Goal: Task Accomplishment & Management: Use online tool/utility

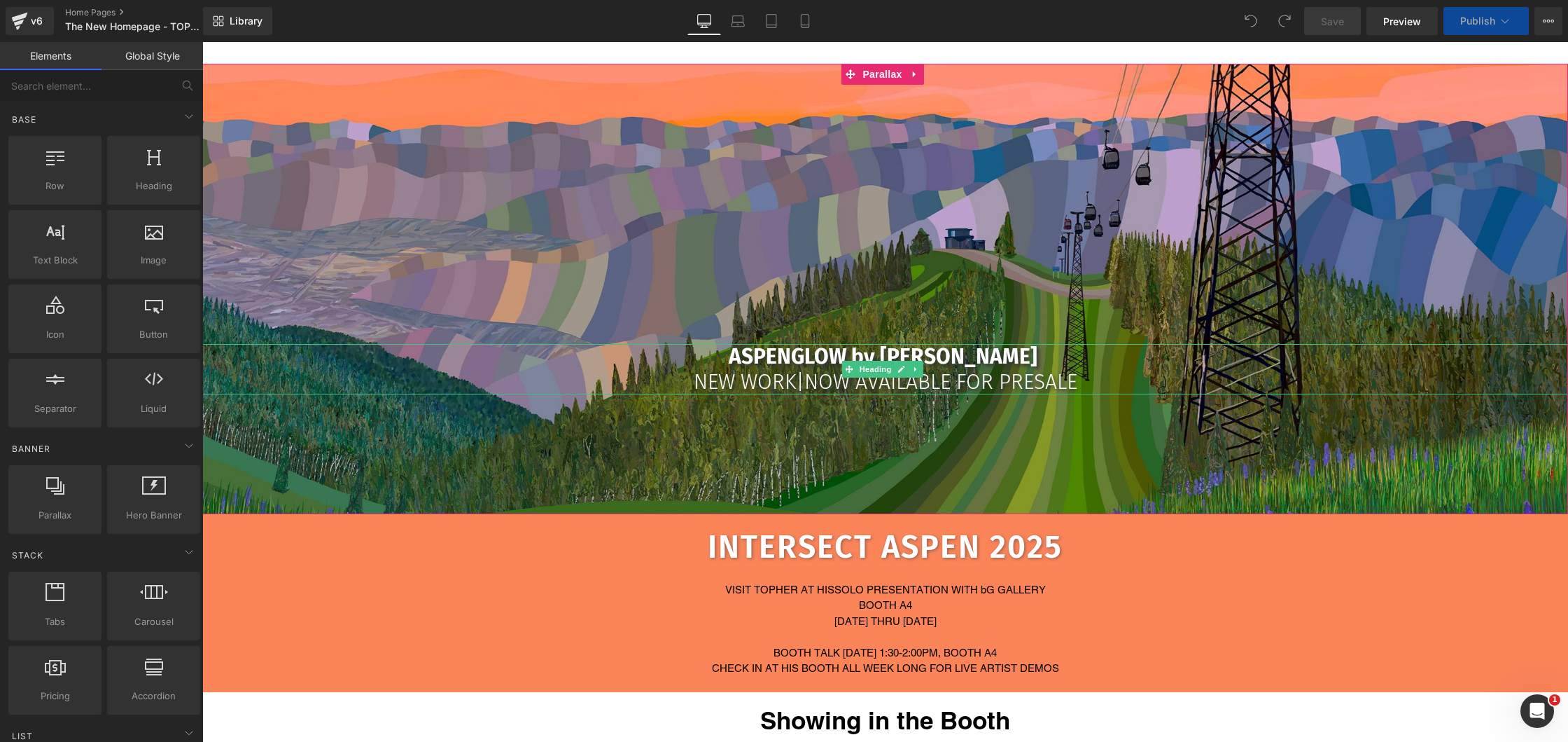
scroll to position [0, 7]
click at [784, 394] on div "Heading" at bounding box center [885, 454] width 1366 height 120
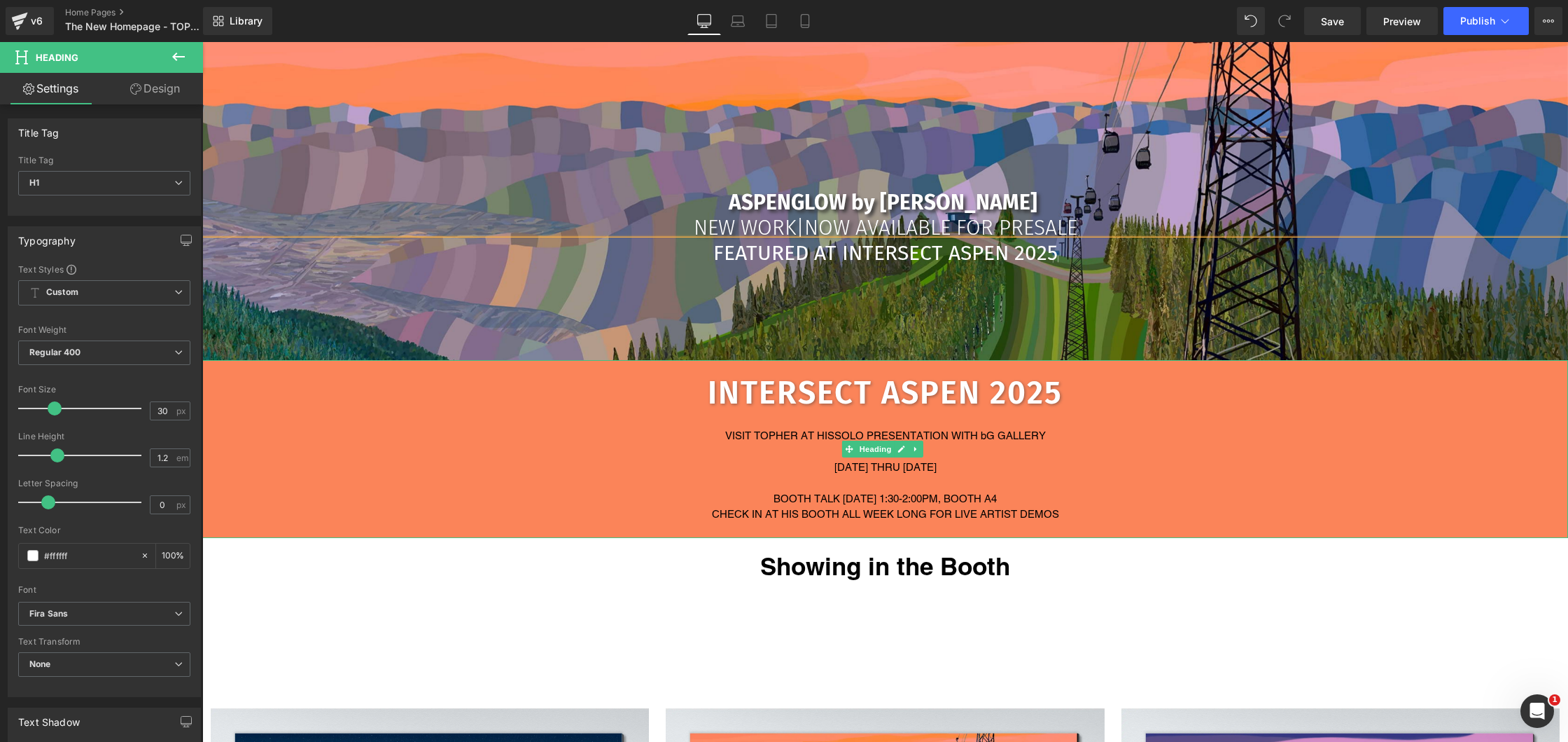
scroll to position [297, 0]
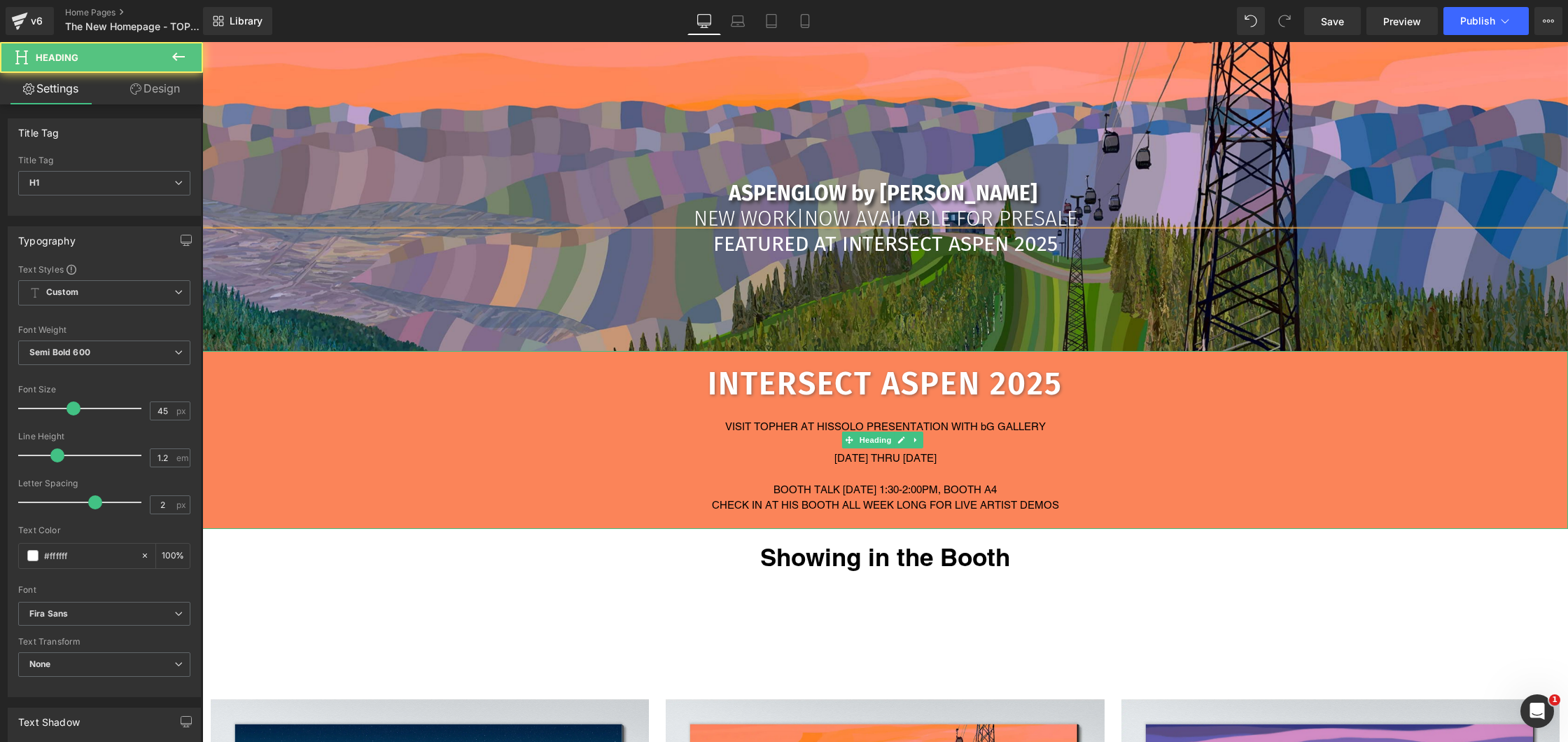
click at [829, 497] on div "CHECK IN AT HIS BOOTH ALL WEEK LONG FOR LIVE ARTIST DEMOS" at bounding box center [885, 505] width 1366 height 16
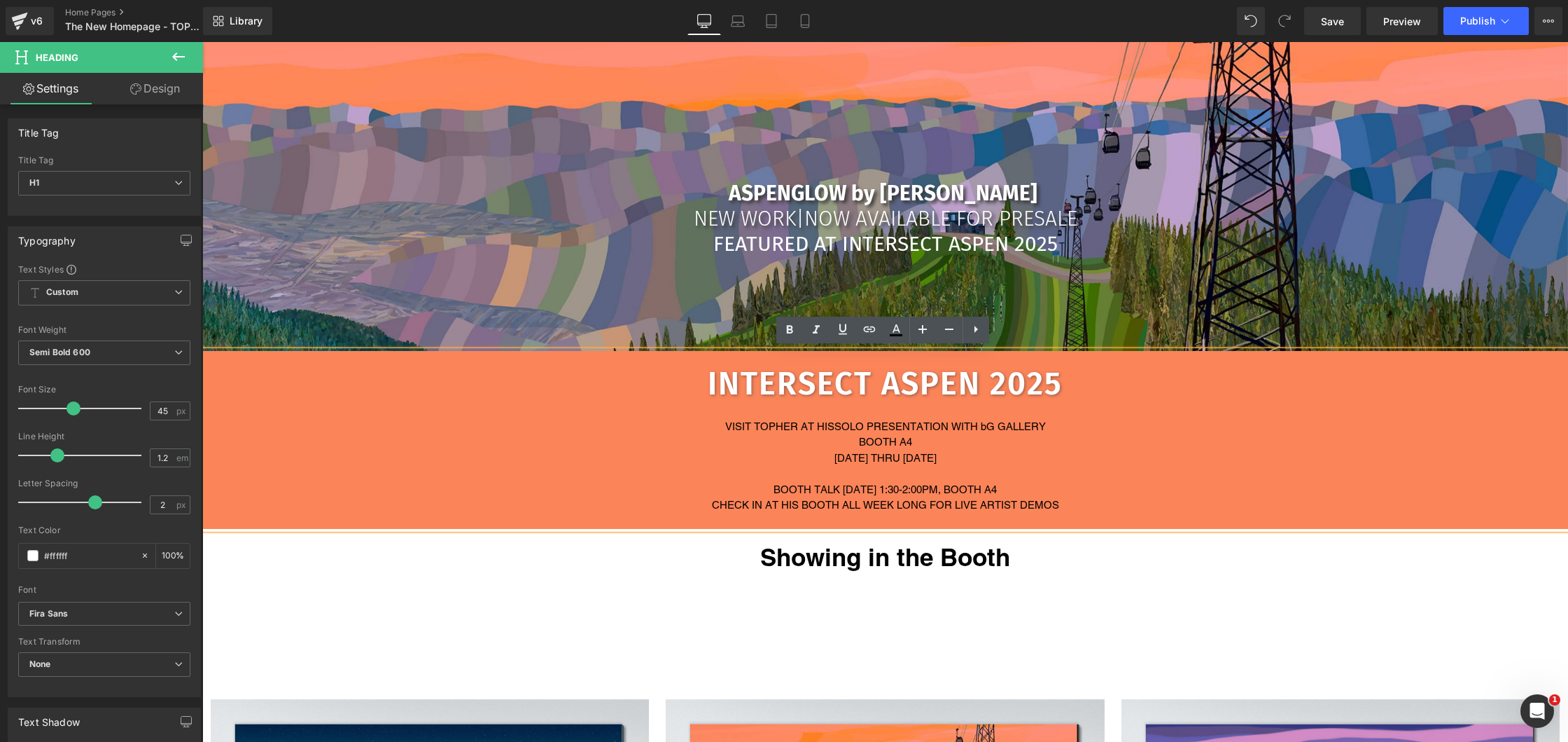
click at [581, 408] on div at bounding box center [885, 410] width 1366 height 16
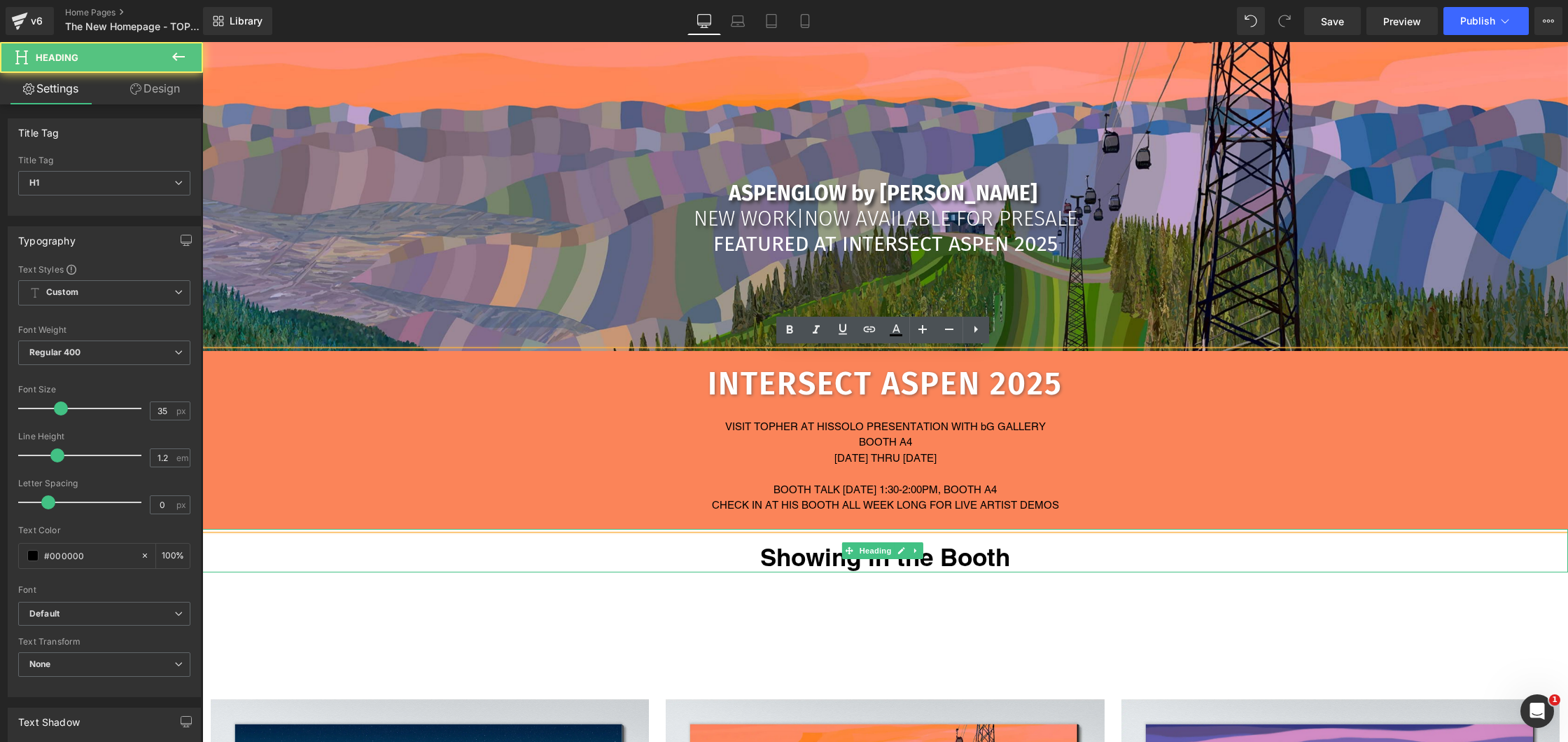
click at [704, 549] on h1 "Showing in the Booth" at bounding box center [885, 557] width 1366 height 29
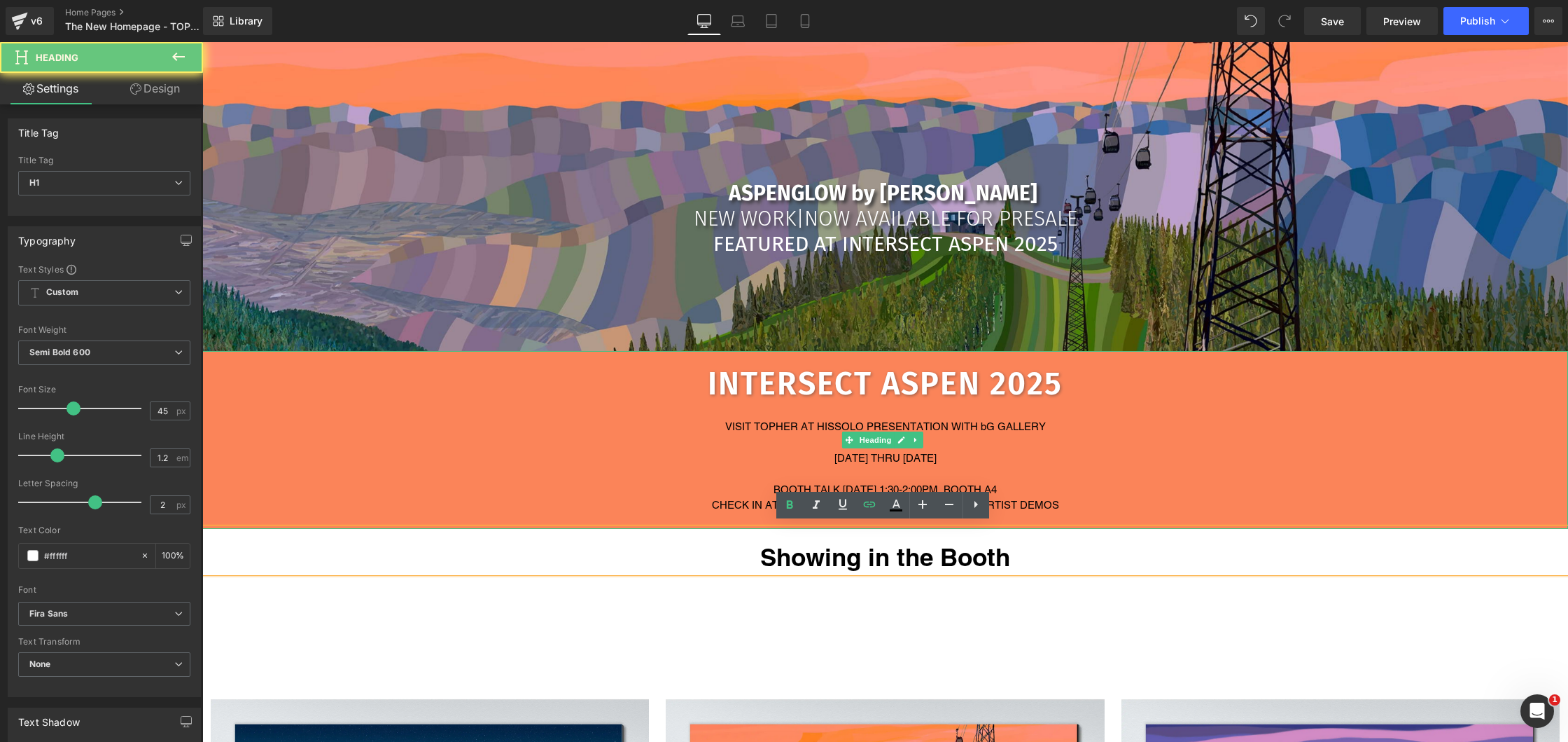
click at [737, 451] on div "[DATE] THRU [DATE]" at bounding box center [885, 458] width 1366 height 16
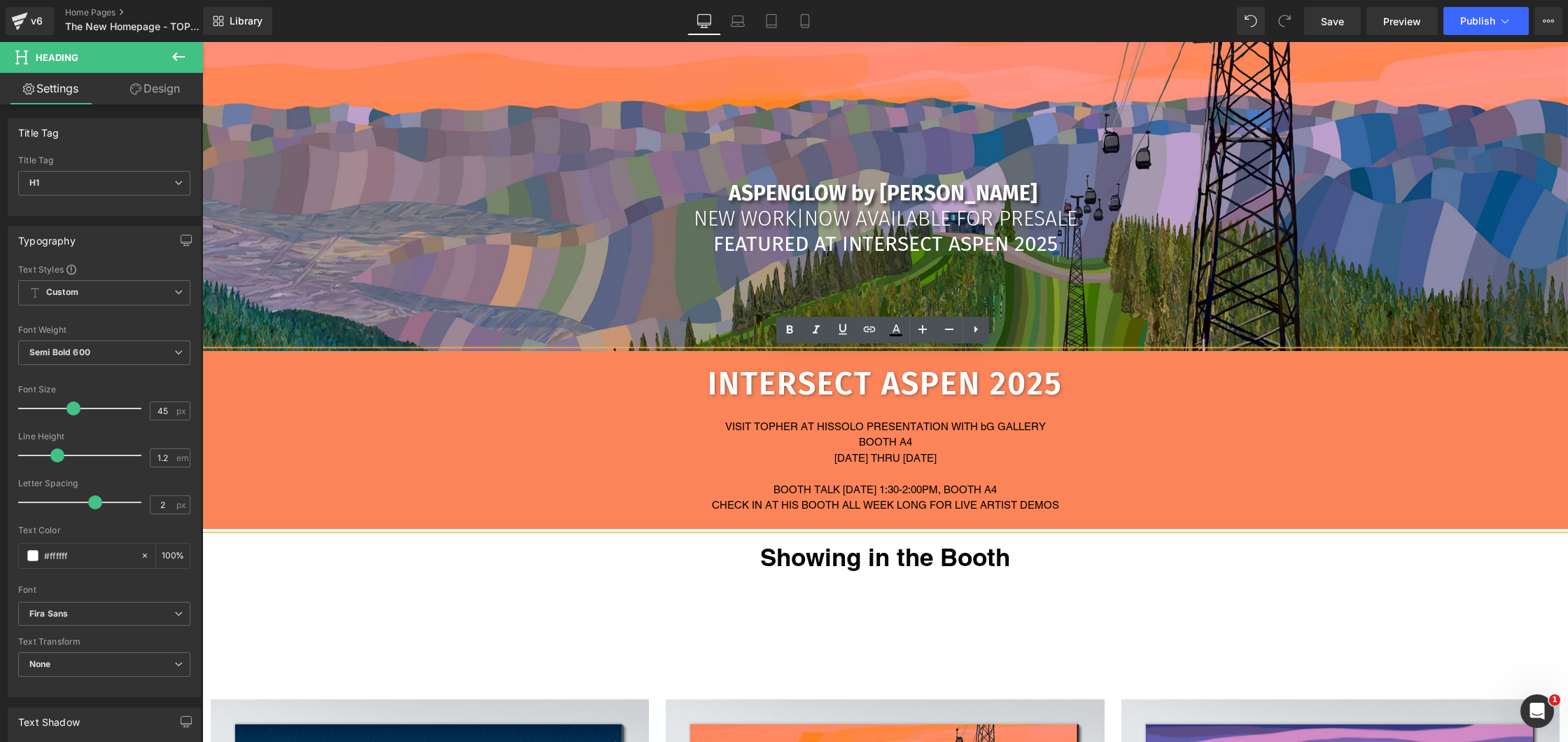
click at [488, 419] on div "VISIT [PERSON_NAME] AT HIS SOLO PRESENTATION WITH bG GALLERY" at bounding box center [885, 427] width 1366 height 16
click at [299, 370] on h1 "INTERSECT ASPEN 2025" at bounding box center [885, 384] width 1366 height 38
click at [270, 404] on div at bounding box center [885, 410] width 1366 height 16
click at [332, 285] on div at bounding box center [885, 280] width 1366 height 16
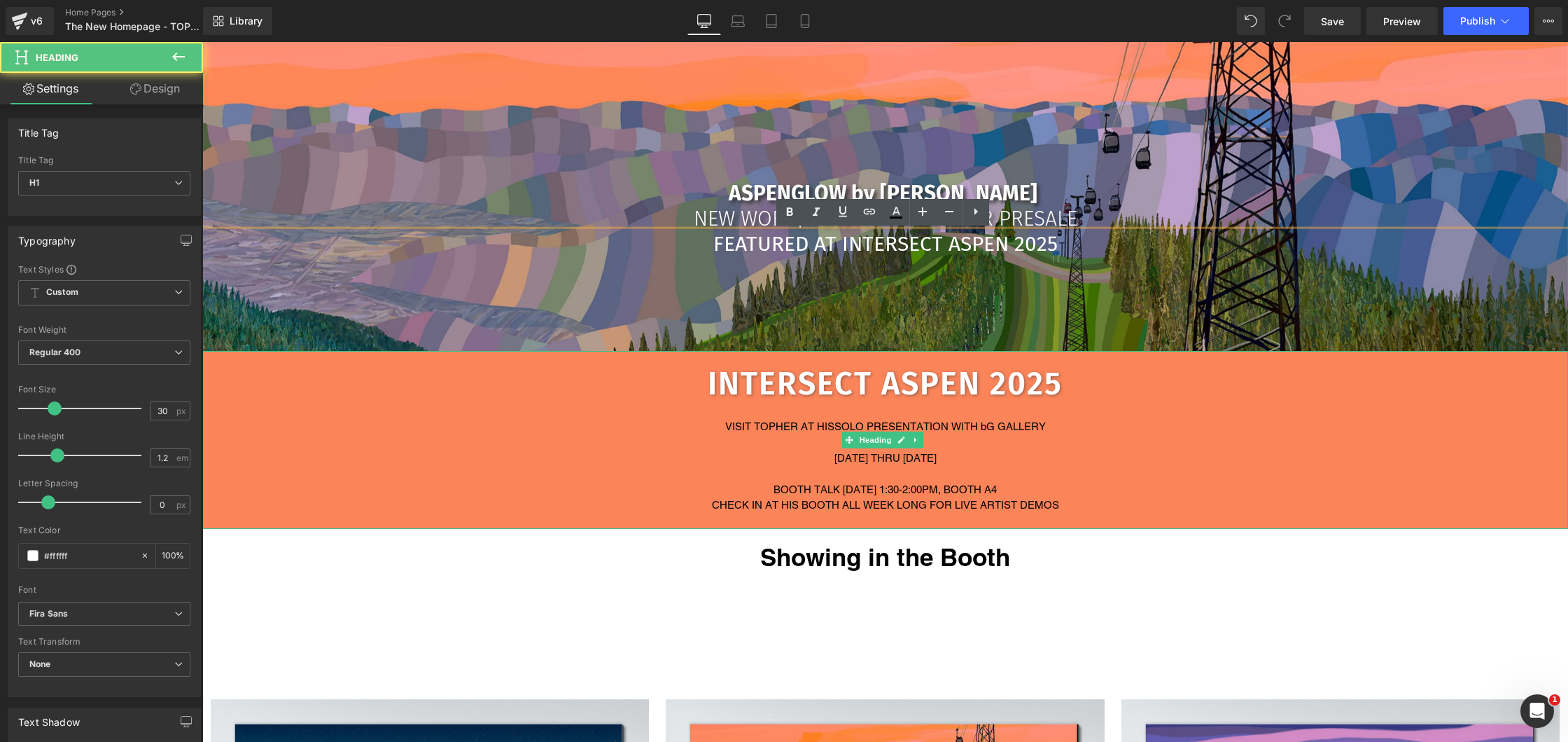
click at [482, 419] on div "VISIT [PERSON_NAME] AT HIS SOLO PRESENTATION WITH bG GALLERY" at bounding box center [885, 427] width 1366 height 16
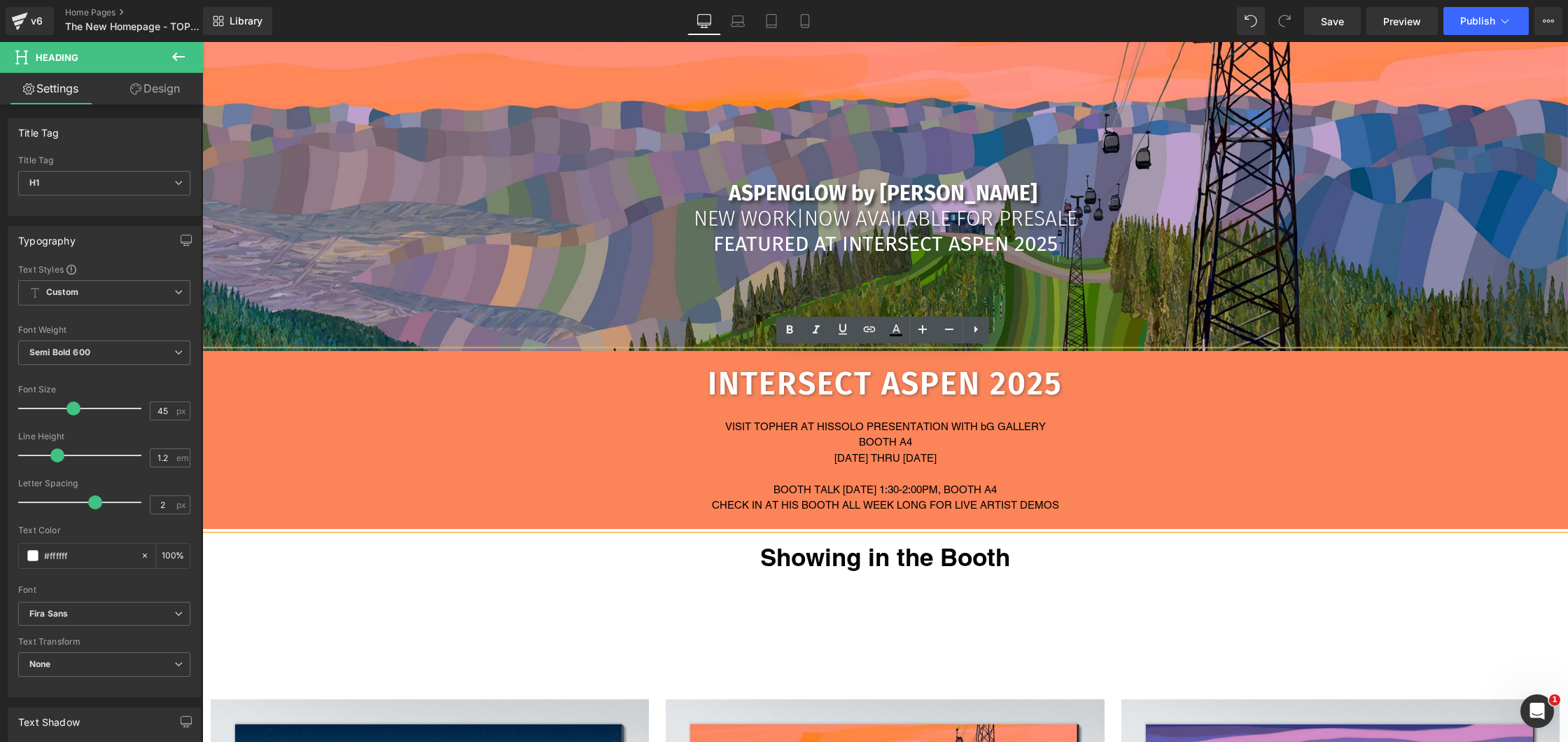
click at [1154, 405] on div at bounding box center [885, 410] width 1366 height 16
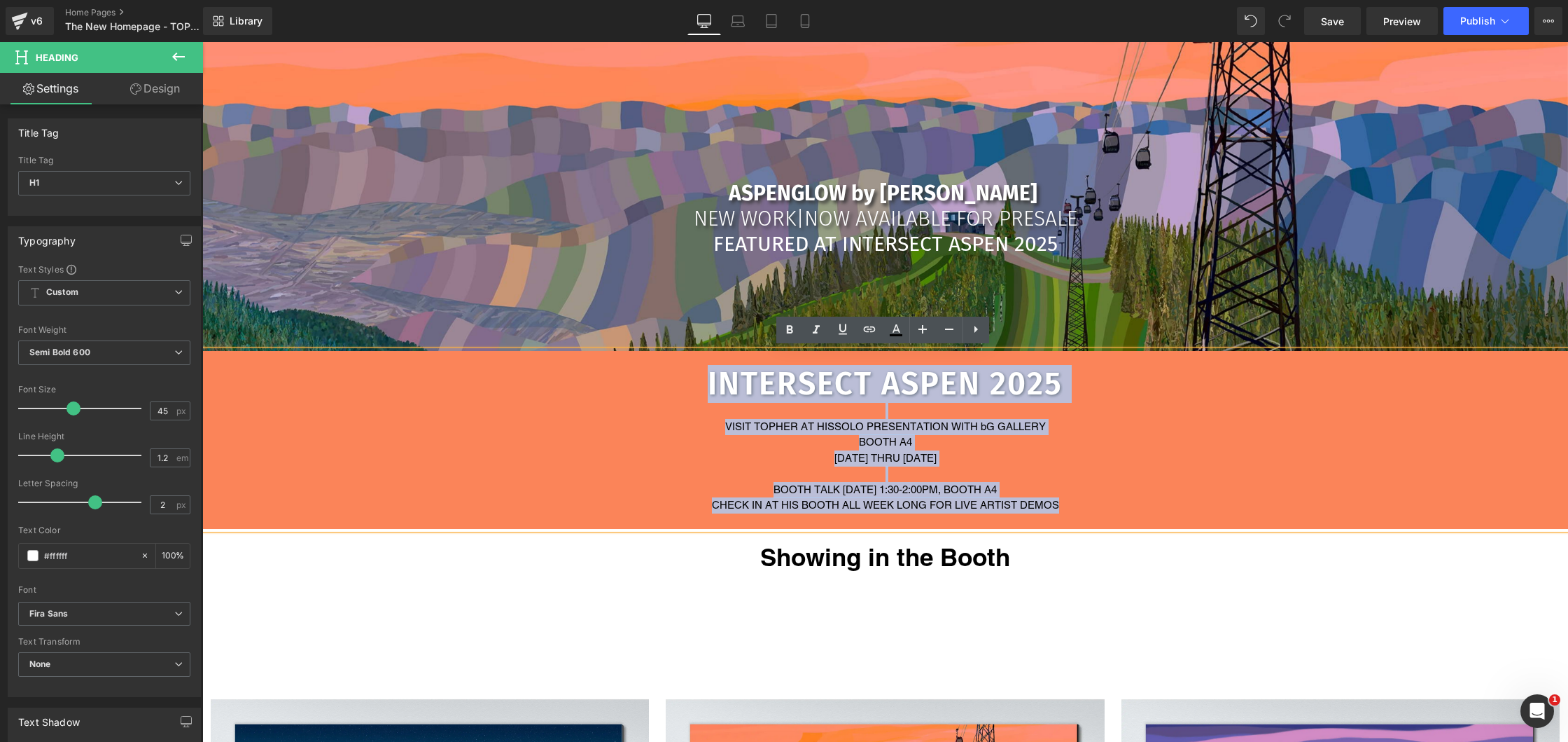
drag, startPoint x: 1176, startPoint y: 357, endPoint x: 1160, endPoint y: 500, distance: 143.9
click at [1160, 500] on div "INTERSECT ASPEN 2025 VISIT [PERSON_NAME] AT HIS SOLO PRESENTATION WITH bG GALLE…" at bounding box center [885, 440] width 1366 height 178
click at [1176, 425] on div "VISIT [PERSON_NAME] AT HIS SOLO PRESENTATION WITH bG GALLERY" at bounding box center [885, 427] width 1366 height 16
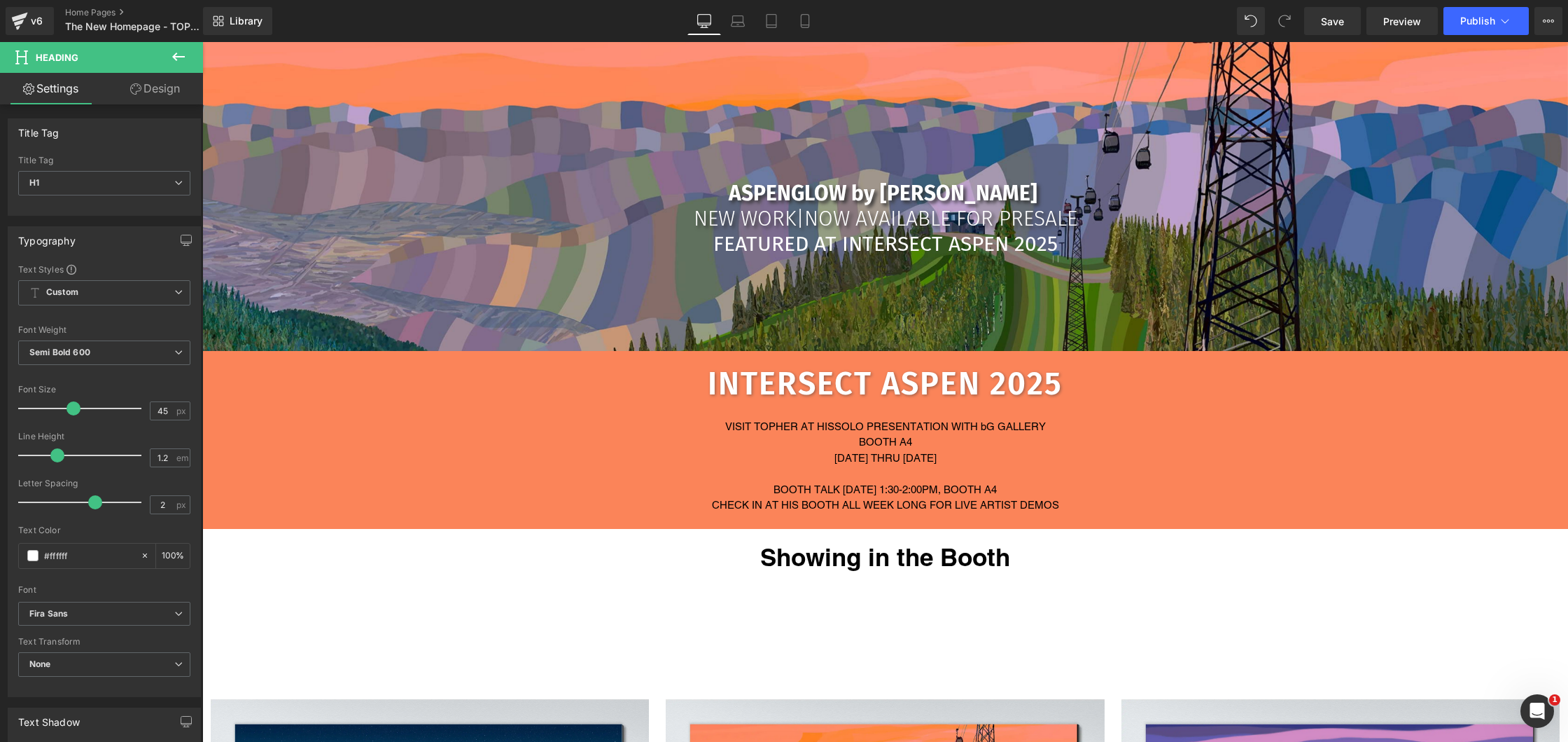
click at [171, 53] on icon at bounding box center [179, 57] width 17 height 17
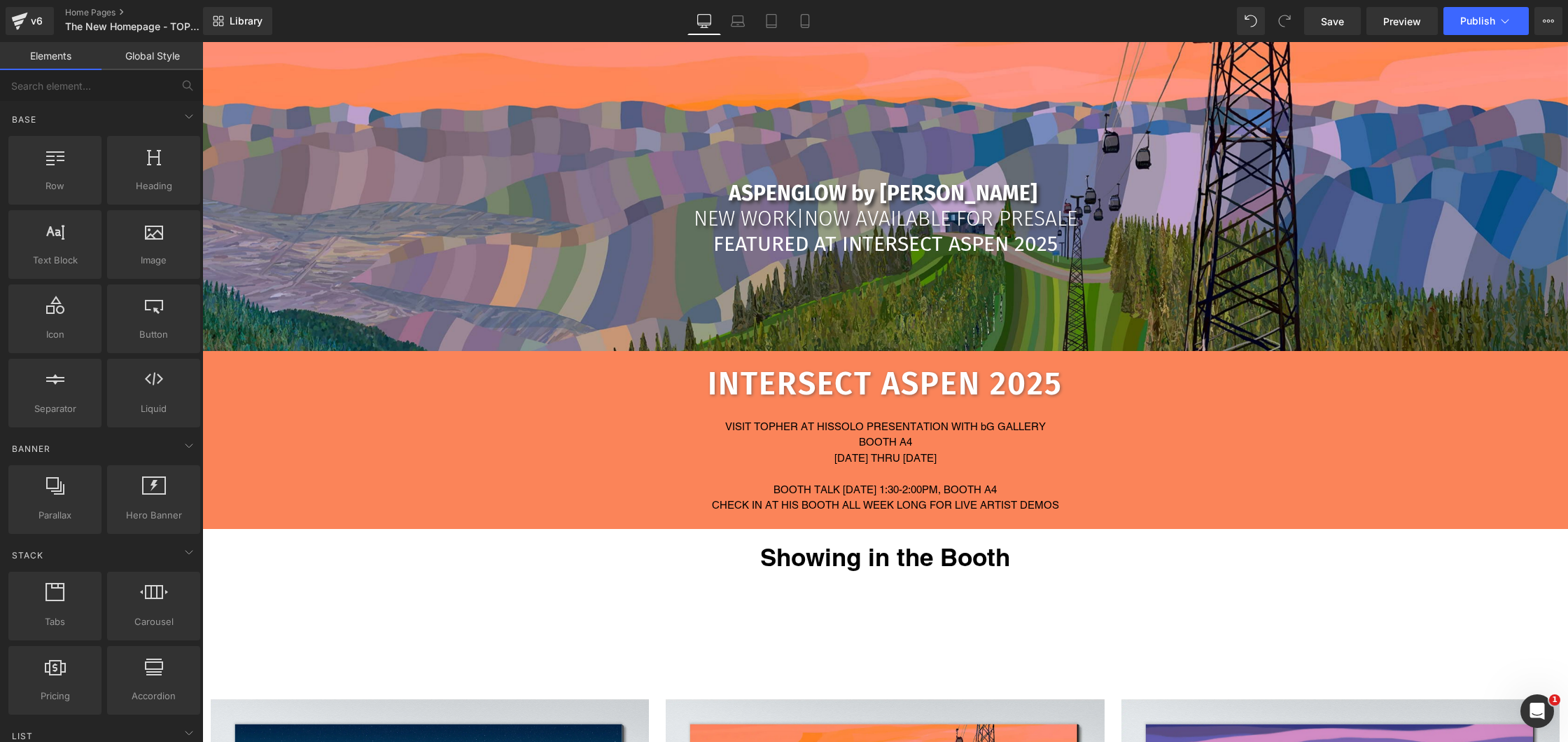
click at [468, 458] on div "[DATE] THRU [DATE]" at bounding box center [885, 458] width 1366 height 16
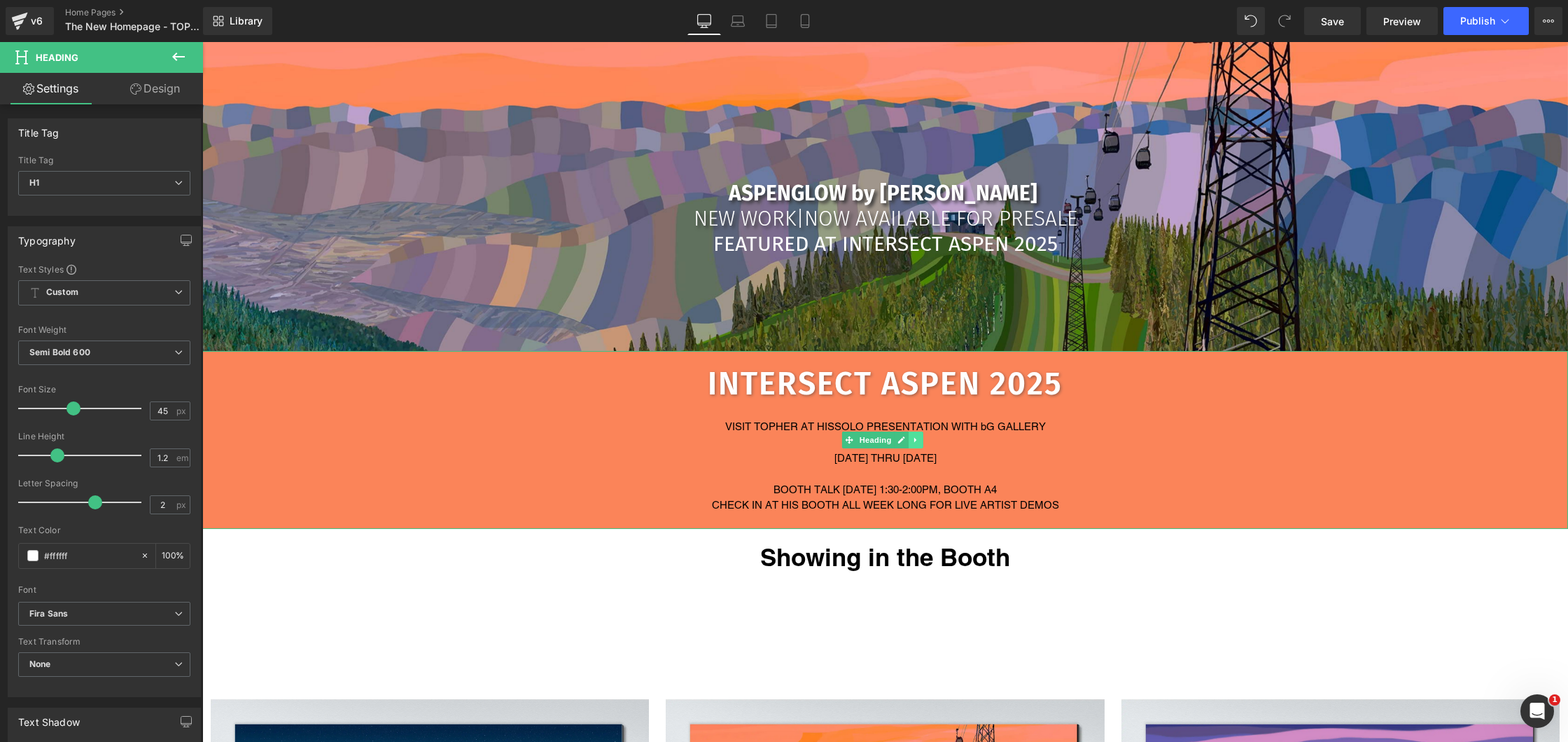
click at [915, 438] on icon at bounding box center [915, 440] width 2 height 5
click at [921, 435] on icon at bounding box center [922, 440] width 8 height 9
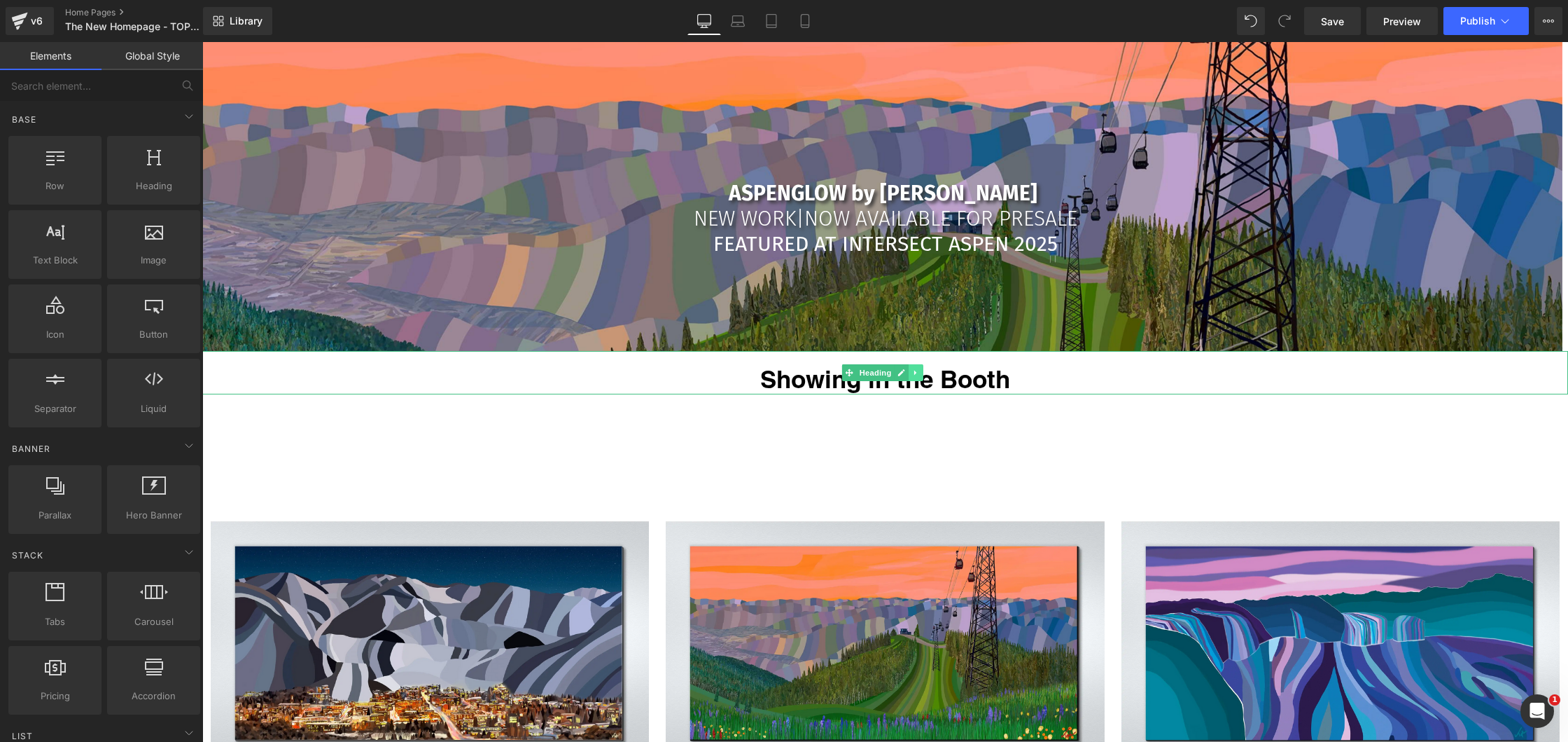
click at [917, 377] on link at bounding box center [915, 373] width 15 height 17
click at [924, 368] on icon at bounding box center [922, 372] width 8 height 8
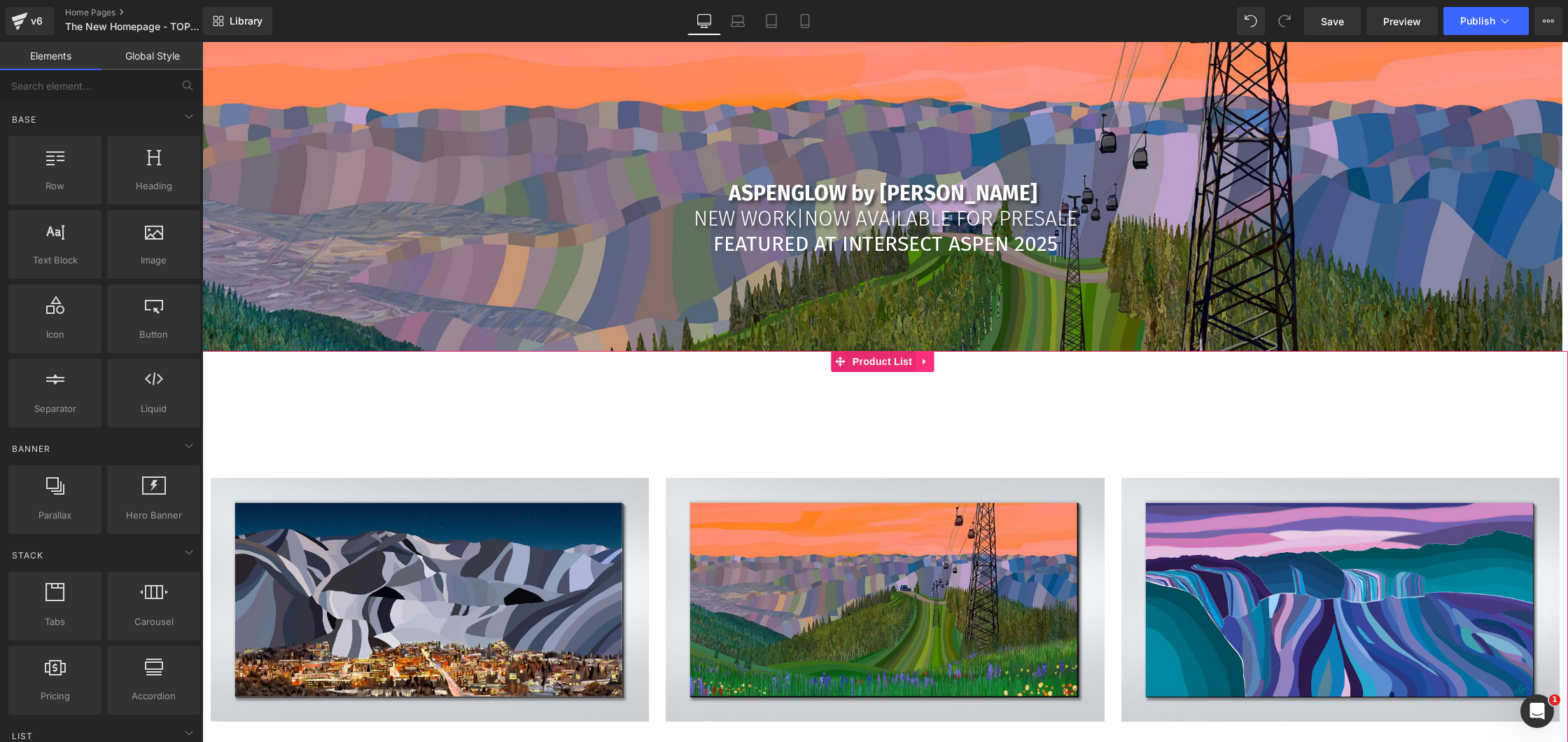
click at [927, 358] on icon at bounding box center [924, 362] width 9 height 10
click at [931, 356] on icon at bounding box center [933, 361] width 9 height 9
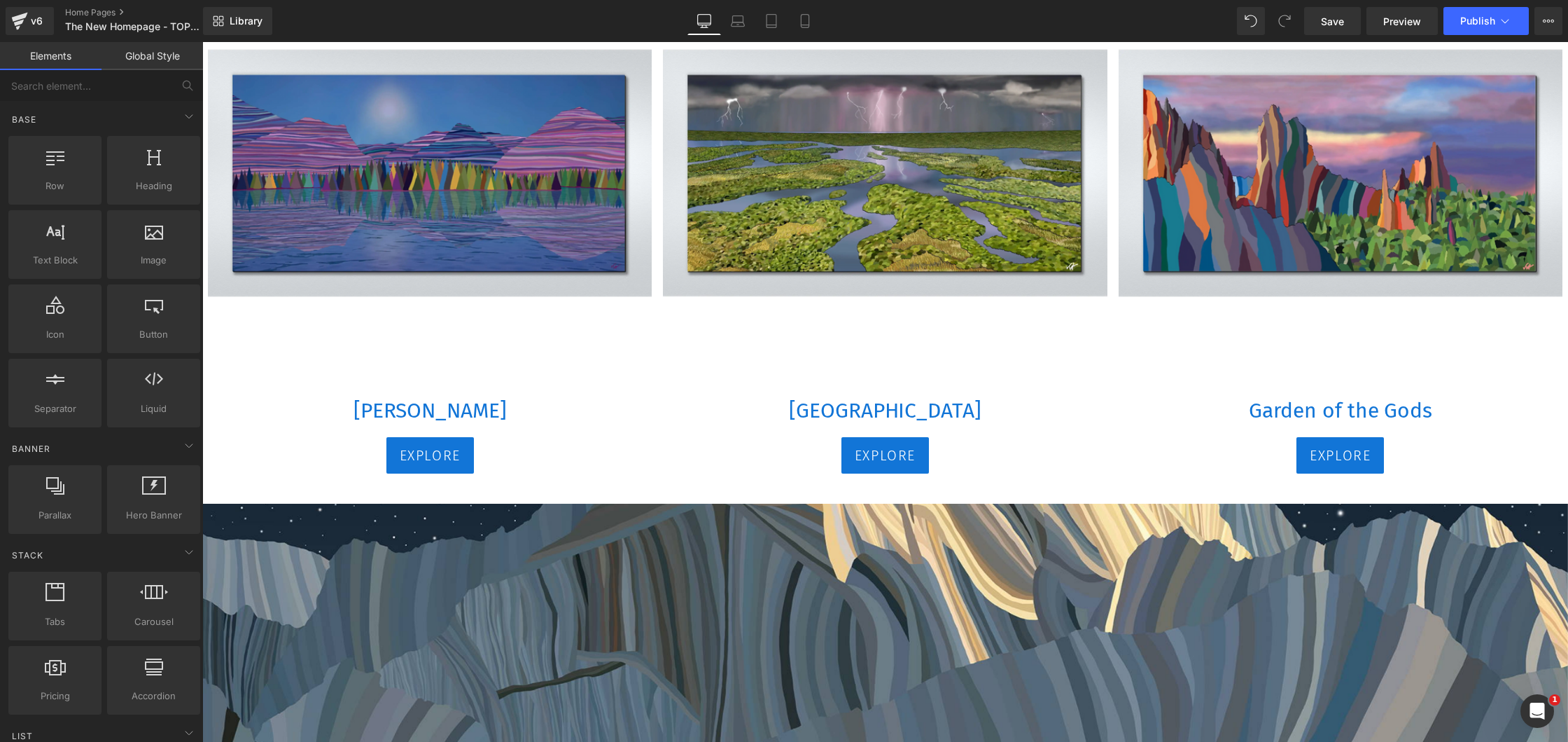
scroll to position [2267, 0]
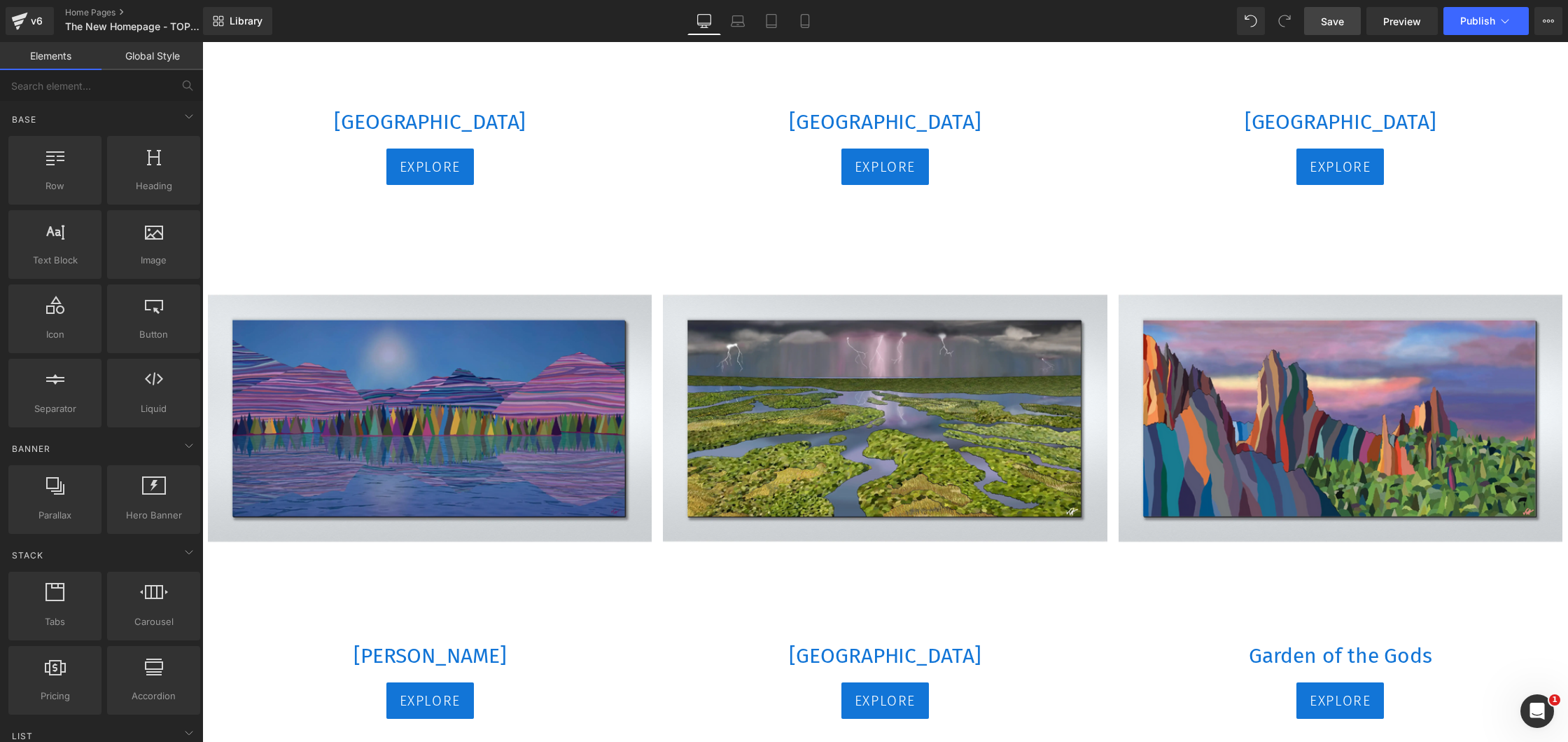
click at [1330, 29] on link "Save" at bounding box center [1333, 21] width 57 height 28
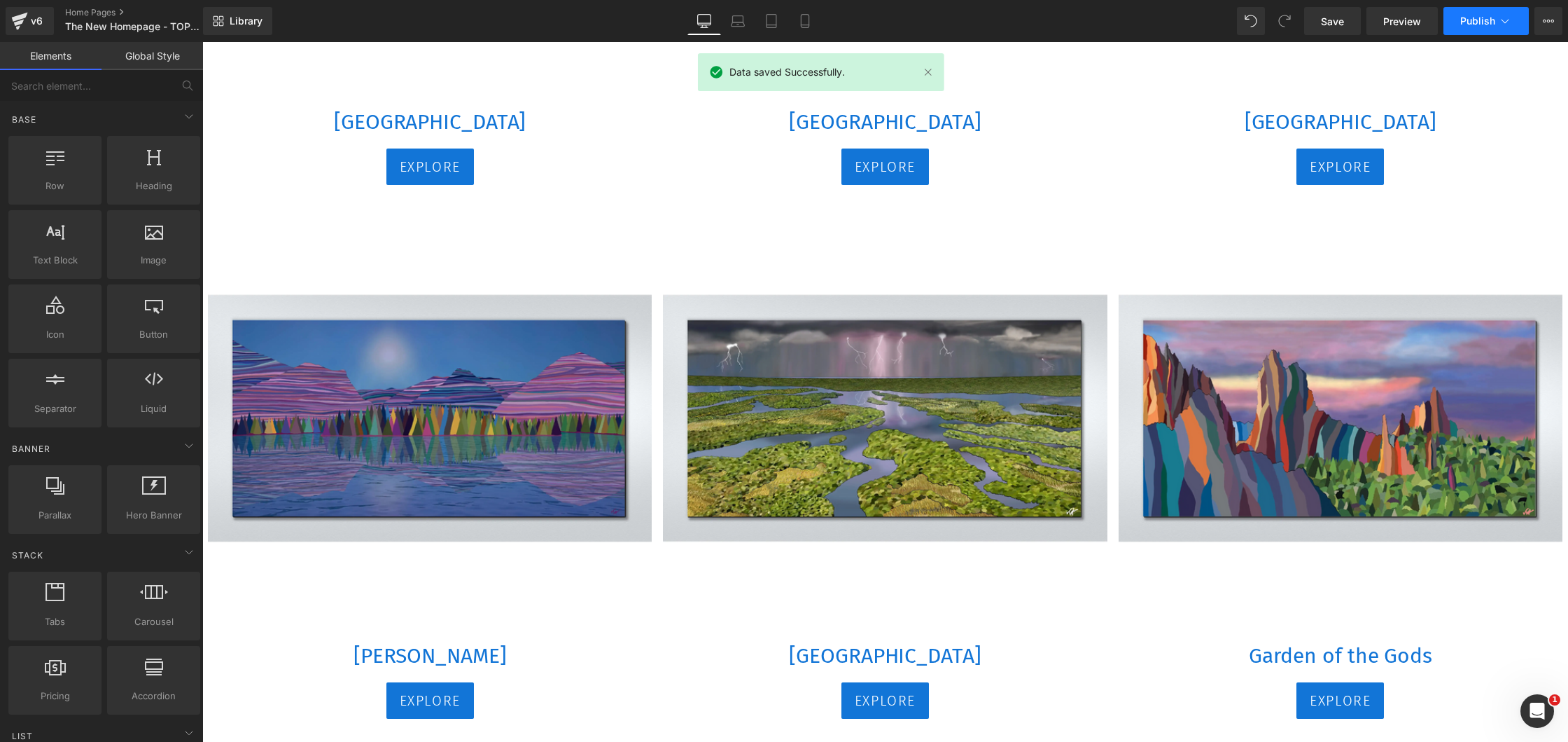
click at [1484, 17] on span "Publish" at bounding box center [1477, 21] width 35 height 11
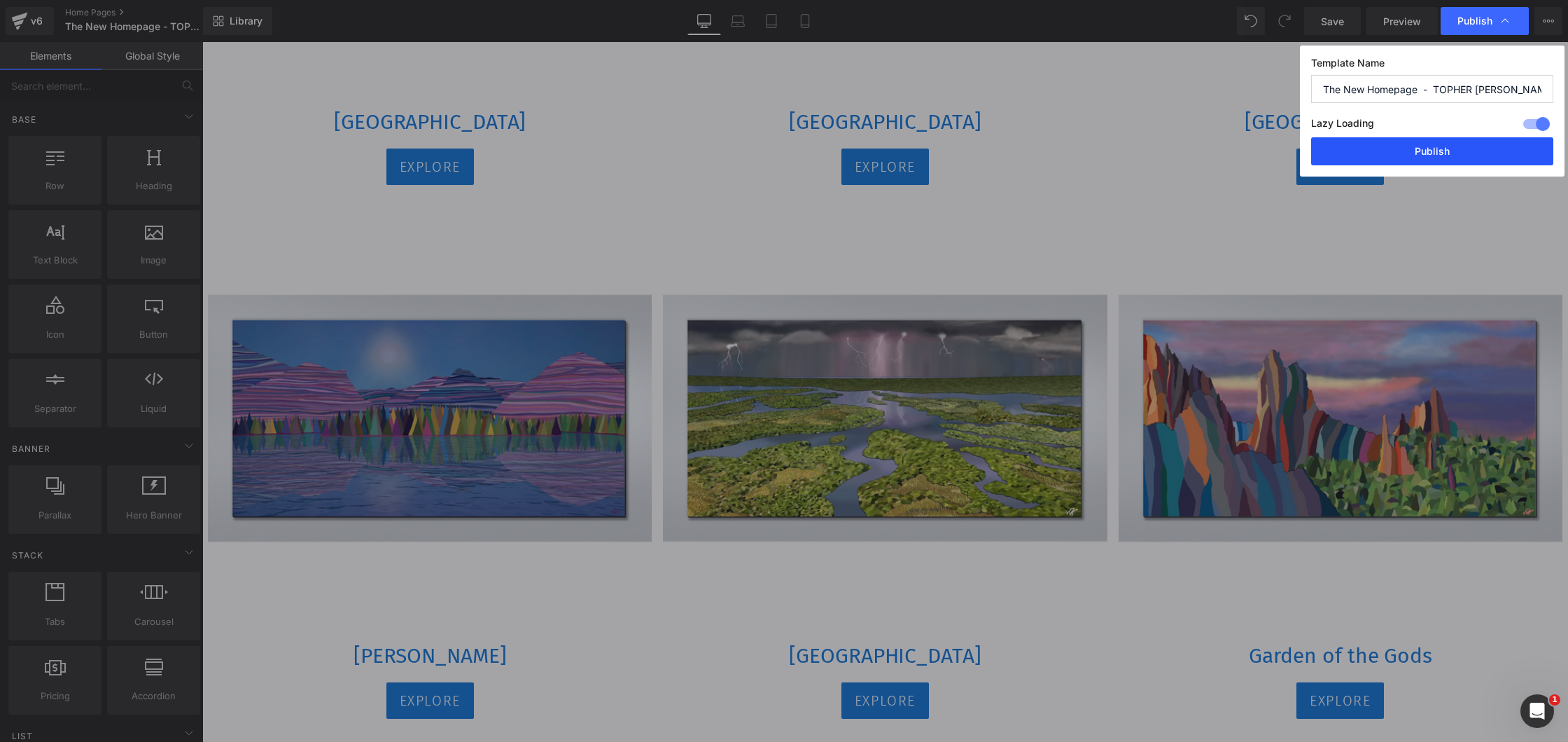
drag, startPoint x: 1431, startPoint y: 153, endPoint x: 1228, endPoint y: 110, distance: 207.5
click at [1431, 153] on button "Publish" at bounding box center [1432, 151] width 242 height 28
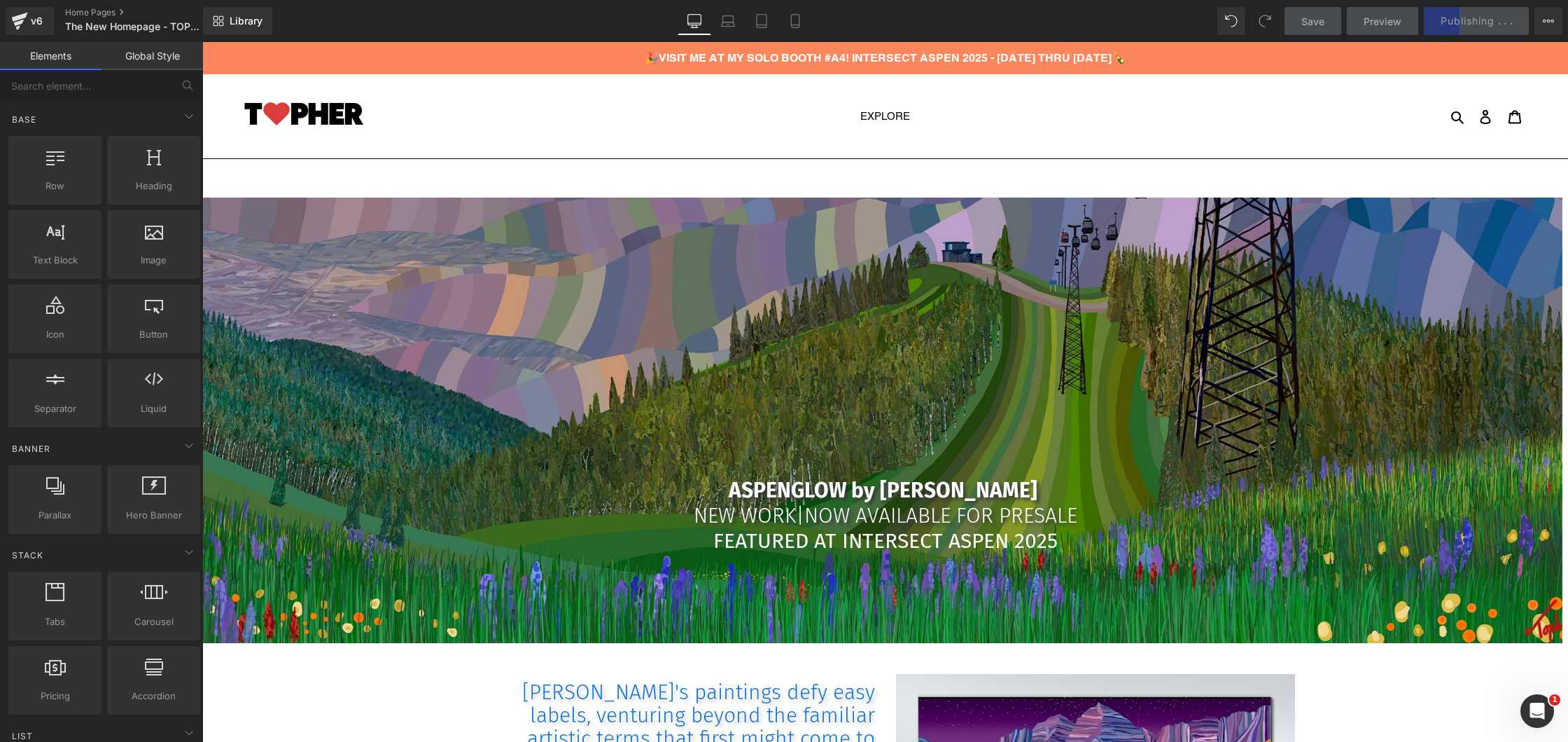
scroll to position [0, 0]
